Goal: Navigation & Orientation: Find specific page/section

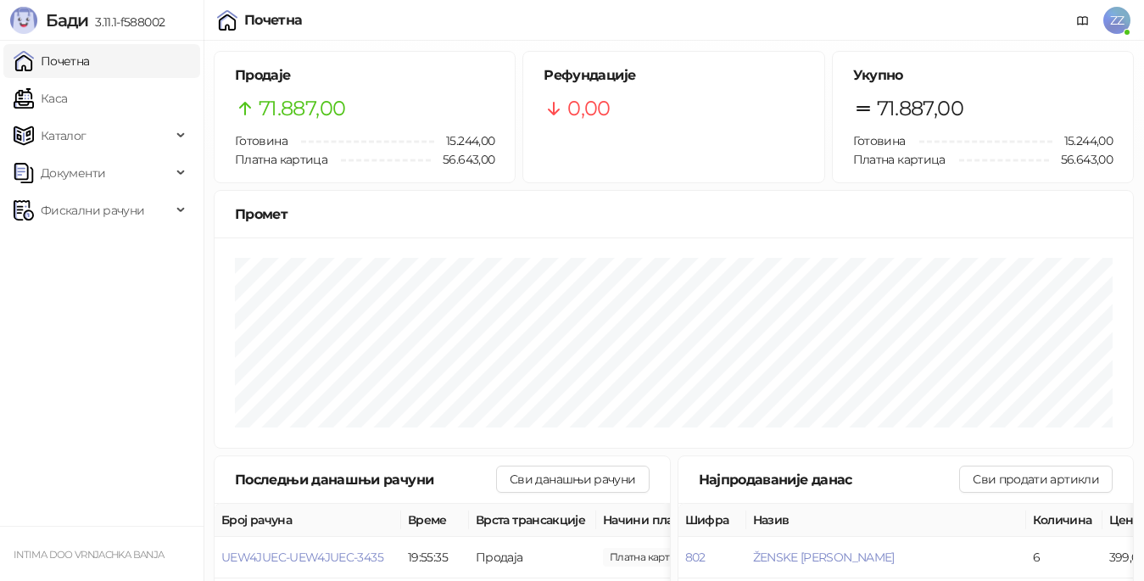
click at [913, 101] on span "71.887,00" at bounding box center [920, 108] width 87 height 32
